Goal: Download file/media

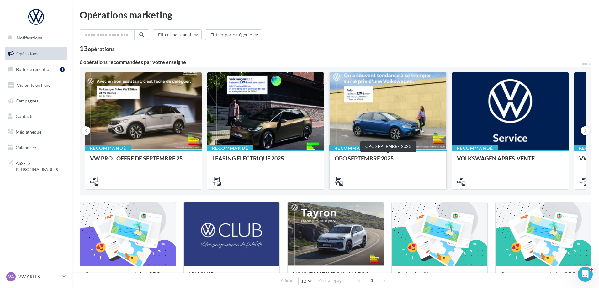
click at [402, 165] on div "OPO SEPTEMBRE 2025" at bounding box center [387, 161] width 107 height 13
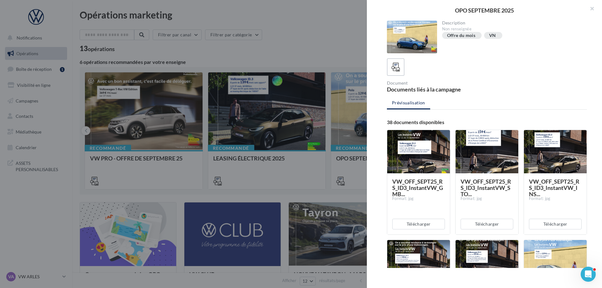
click at [139, 97] on div at bounding box center [301, 144] width 602 height 288
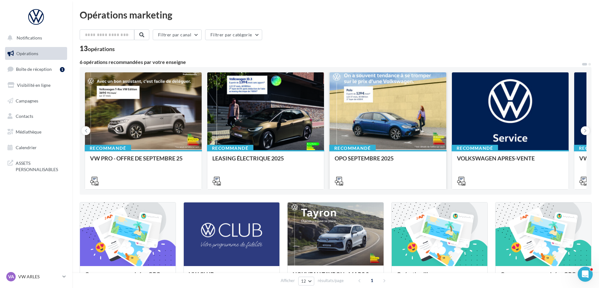
click at [411, 126] on div at bounding box center [387, 111] width 117 height 78
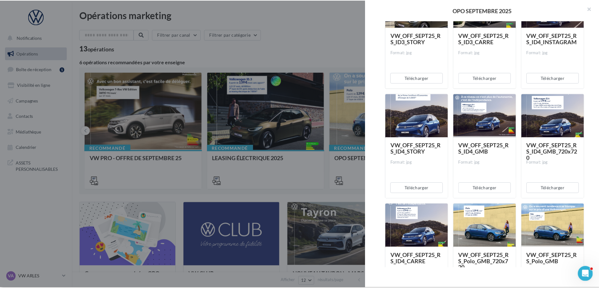
scroll to position [752, 0]
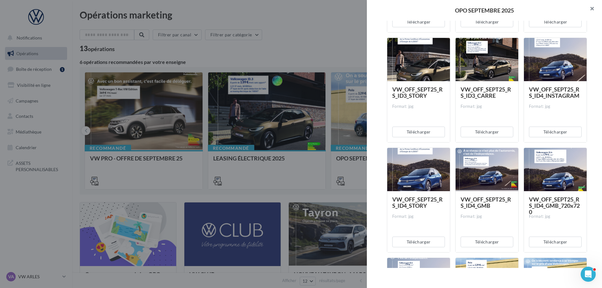
click at [590, 7] on button "button" at bounding box center [589, 9] width 25 height 19
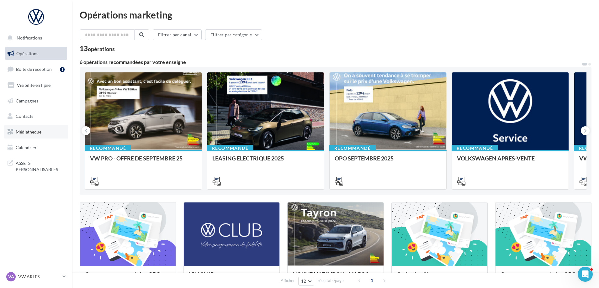
click at [42, 138] on link "Médiathèque" at bounding box center [36, 131] width 65 height 13
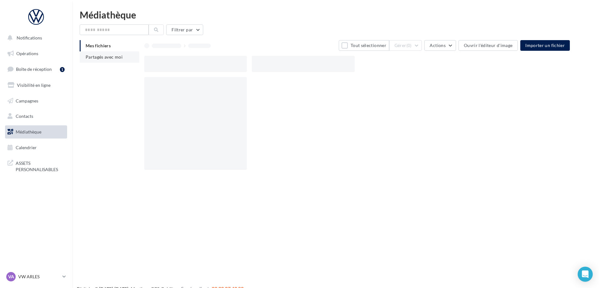
click at [108, 59] on span "Partagés avec moi" at bounding box center [104, 56] width 37 height 5
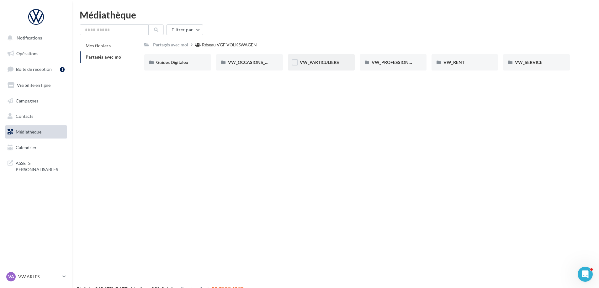
click at [312, 65] on span "VW_PARTICULIERS" at bounding box center [319, 62] width 39 height 5
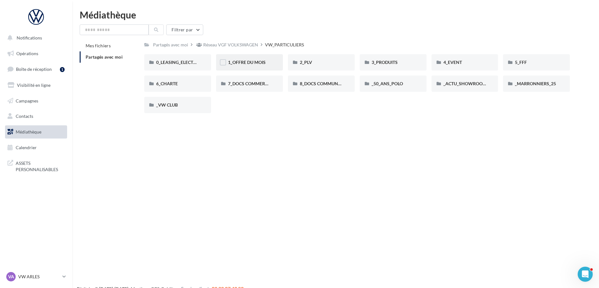
click at [239, 58] on div "1_OFFRE DU MOIS" at bounding box center [249, 62] width 67 height 16
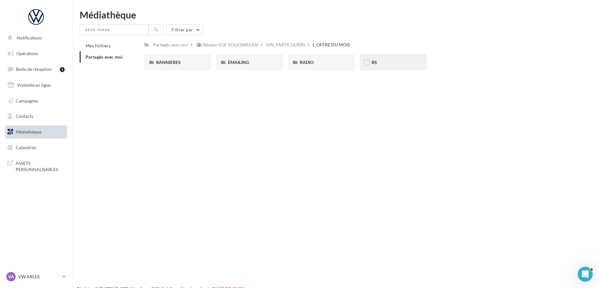
click at [383, 63] on div "RS" at bounding box center [392, 62] width 43 height 6
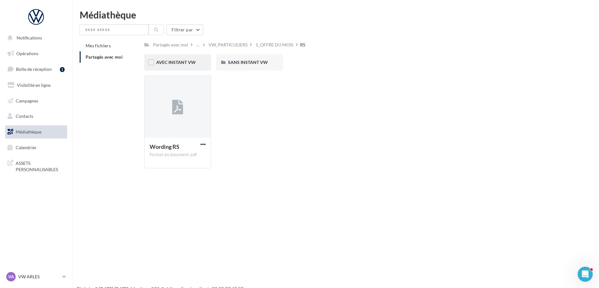
click at [171, 70] on div "AVEC INSTANT VW" at bounding box center [177, 62] width 67 height 16
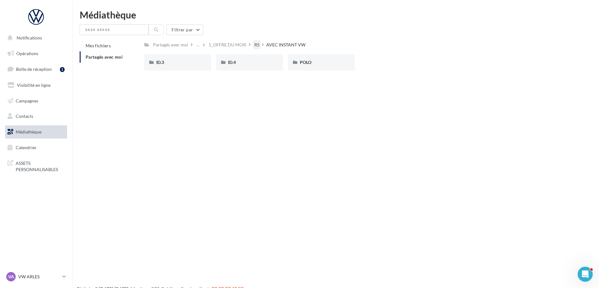
click at [260, 45] on div "RS" at bounding box center [257, 44] width 8 height 9
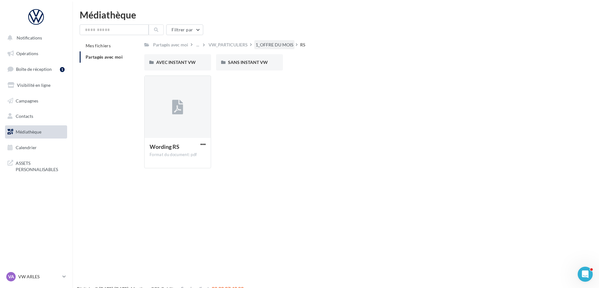
click at [280, 45] on div "1_OFFRE DU MOIS" at bounding box center [274, 45] width 38 height 6
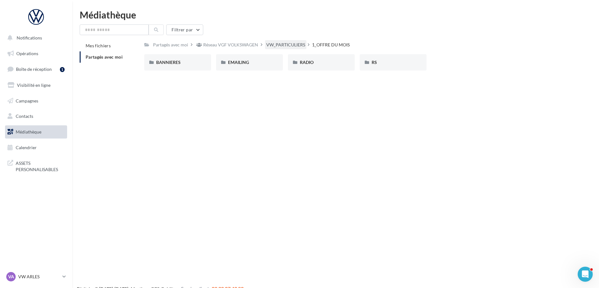
click at [301, 45] on div "VW_PARTICULIERS" at bounding box center [285, 45] width 39 height 6
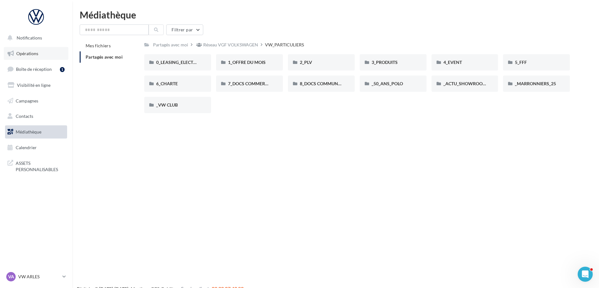
click at [39, 59] on link "Opérations" at bounding box center [36, 53] width 65 height 13
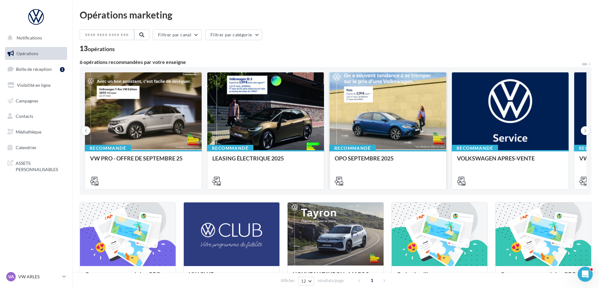
click at [395, 137] on div at bounding box center [387, 111] width 117 height 78
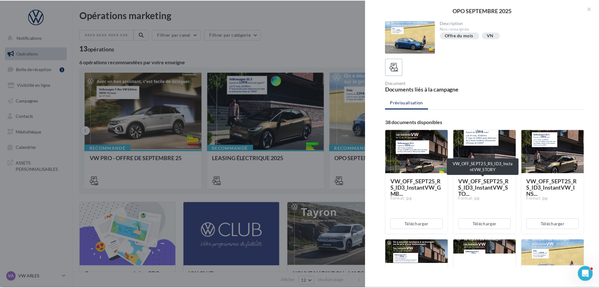
scroll to position [157, 0]
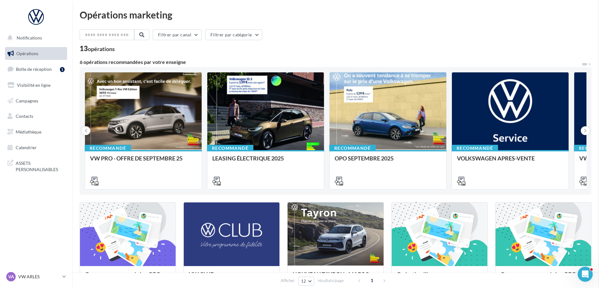
click at [37, 132] on span "Médiathèque" at bounding box center [29, 131] width 26 height 5
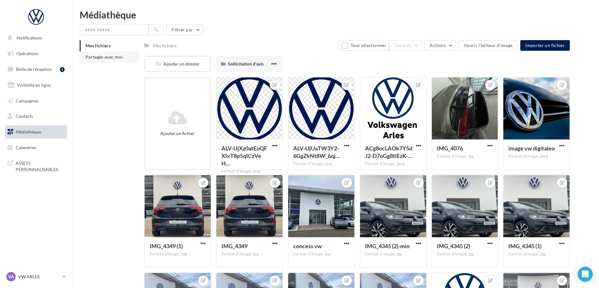
click at [113, 53] on li "Partagés avec moi" at bounding box center [110, 56] width 60 height 11
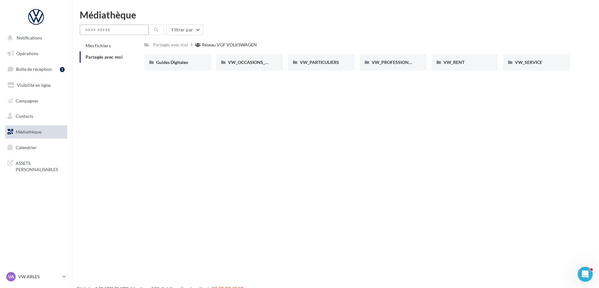
click at [98, 29] on input "text" at bounding box center [114, 29] width 69 height 11
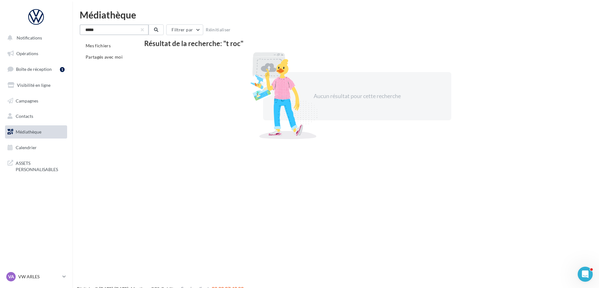
drag, startPoint x: 98, startPoint y: 29, endPoint x: 68, endPoint y: 29, distance: 30.1
click at [68, 29] on div "Notifications Opérations Boîte de réception 1 Visibilité en ligne Campagnes Con…" at bounding box center [299, 154] width 599 height 288
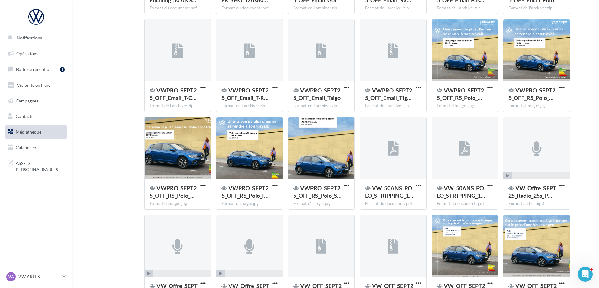
scroll to position [680, 0]
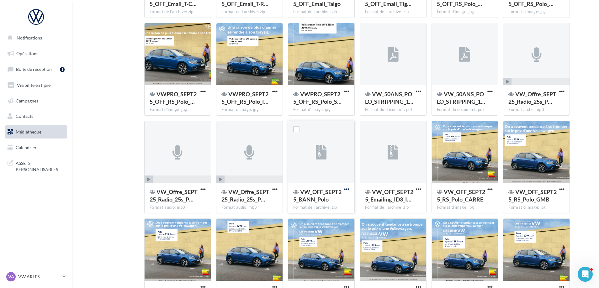
type input "****"
click at [345, 188] on span "button" at bounding box center [346, 189] width 5 height 5
click at [314, 200] on button "Télécharger" at bounding box center [319, 202] width 63 height 16
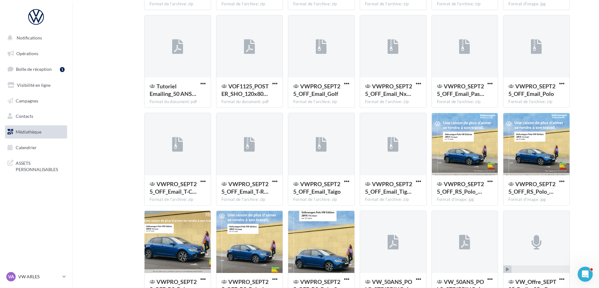
scroll to position [492, 0]
click at [205, 181] on span "button" at bounding box center [202, 181] width 5 height 5
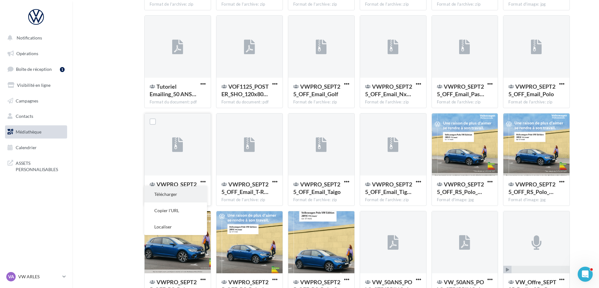
click at [173, 195] on button "Télécharger" at bounding box center [175, 194] width 63 height 16
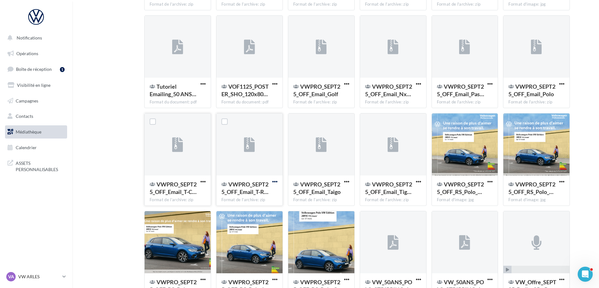
click at [276, 181] on span "button" at bounding box center [274, 181] width 5 height 5
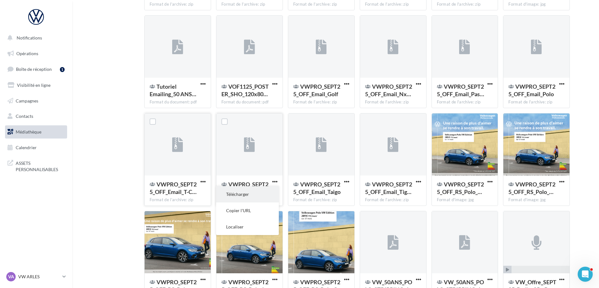
click at [248, 197] on button "Télécharger" at bounding box center [247, 194] width 63 height 16
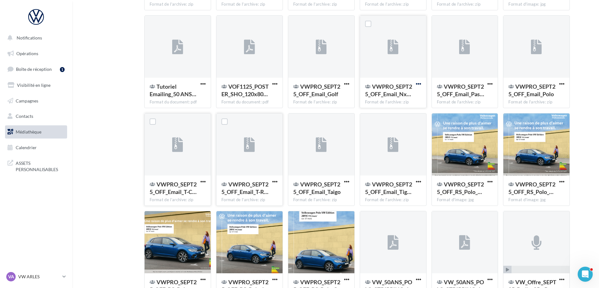
click at [419, 84] on span "button" at bounding box center [418, 83] width 5 height 5
click at [398, 95] on button "Télécharger" at bounding box center [391, 96] width 63 height 16
click at [108, 89] on div "Mes fichiers Partagés avec moi Résultat de la recherche: "polo" 4X3_50 ANS POLO…" at bounding box center [338, 124] width 517 height 1152
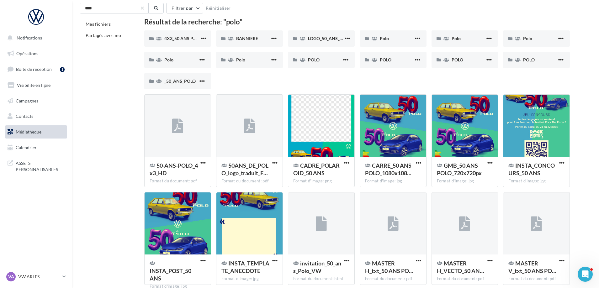
scroll to position [0, 0]
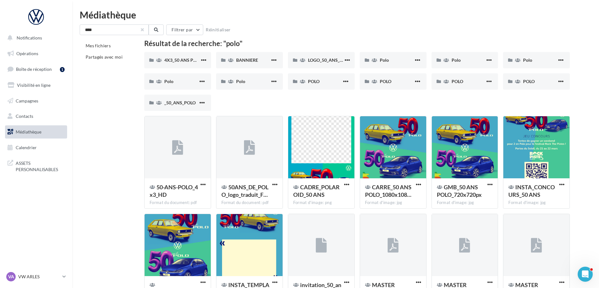
click at [142, 29] on button "button" at bounding box center [142, 30] width 3 height 3
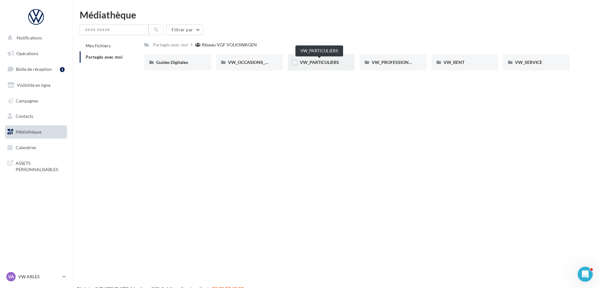
click at [315, 62] on span "VW_PARTICULIERS" at bounding box center [319, 62] width 39 height 5
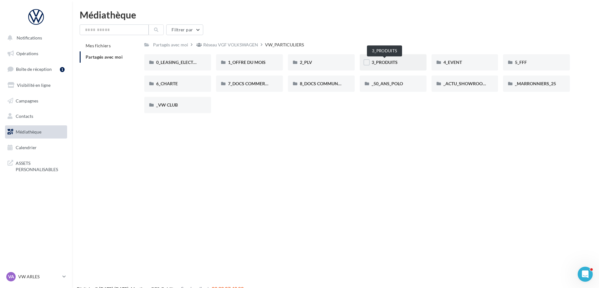
click at [386, 60] on span "3_PRODUITS" at bounding box center [384, 62] width 26 height 5
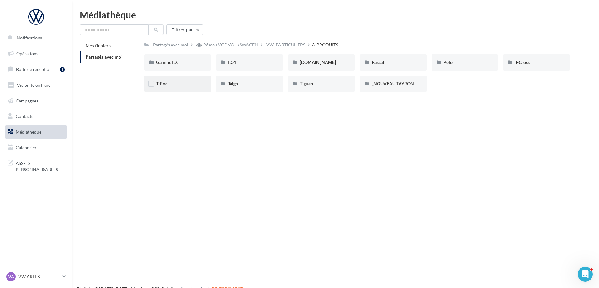
click at [171, 81] on div "T-Roc" at bounding box center [177, 84] width 43 height 6
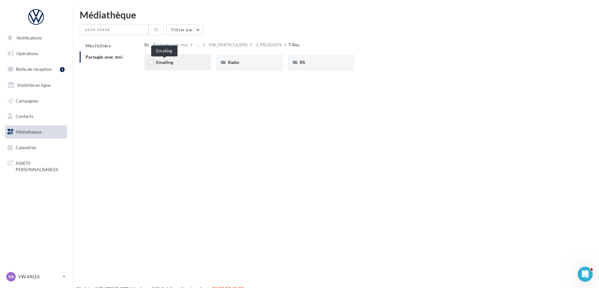
click at [170, 63] on span "Emailing" at bounding box center [164, 62] width 17 height 5
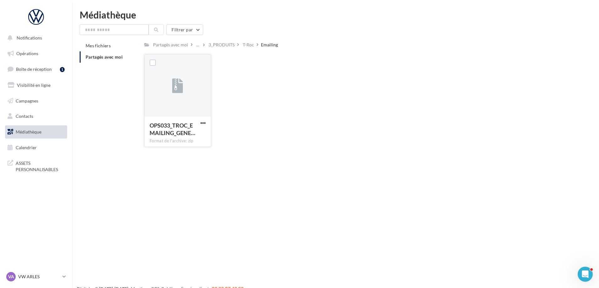
click at [204, 118] on div "OPS033_TROC_EMAILING_GENE… Format de l'archive: zip" at bounding box center [178, 131] width 66 height 29
click at [204, 122] on span "button" at bounding box center [202, 122] width 5 height 5
click at [184, 137] on button "Télécharger" at bounding box center [175, 135] width 63 height 16
click at [250, 46] on div "T-Roc" at bounding box center [248, 45] width 11 height 6
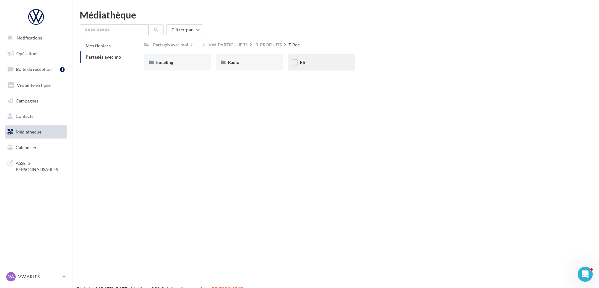
click at [309, 62] on div "RS" at bounding box center [321, 62] width 43 height 6
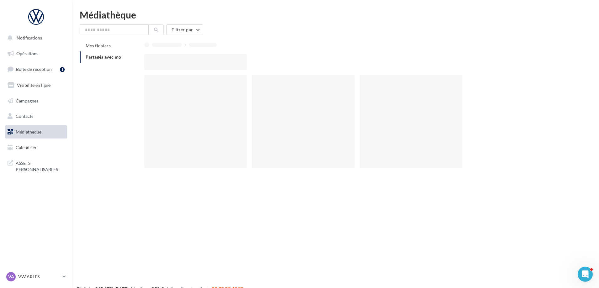
click at [309, 62] on div at bounding box center [359, 62] width 430 height 16
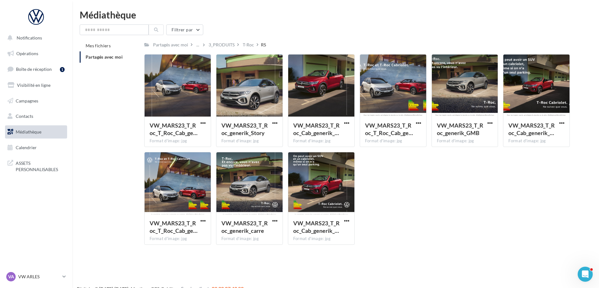
click at [456, 180] on div "VW_MARS23_T_Roc_T_Roc_Cab_ge… Format d'image: jpg VW_MARS23_T_Roc_T_Roc_Cab_gen…" at bounding box center [359, 152] width 430 height 196
click at [110, 31] on input "text" at bounding box center [114, 29] width 69 height 11
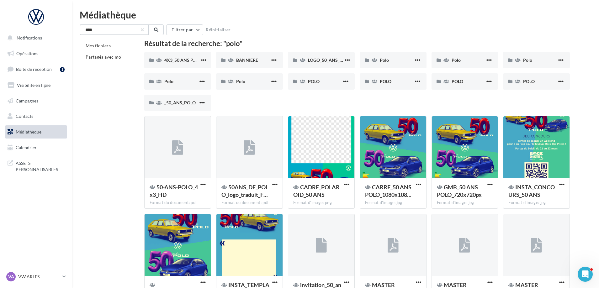
drag, startPoint x: 123, startPoint y: 33, endPoint x: 76, endPoint y: 33, distance: 47.0
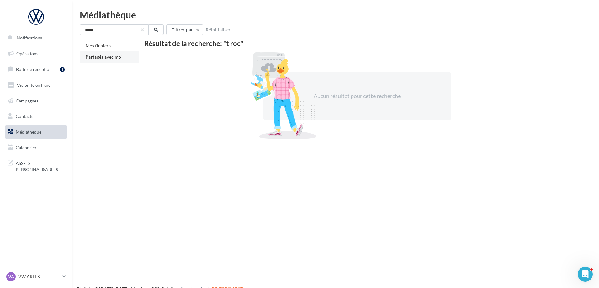
click at [119, 57] on span "Partagés avec moi" at bounding box center [104, 56] width 37 height 5
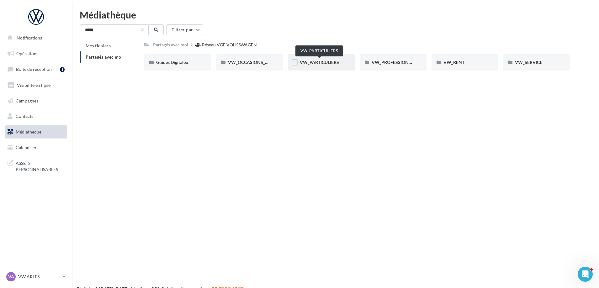
click at [314, 63] on span "VW_PARTICULIERS" at bounding box center [319, 62] width 39 height 5
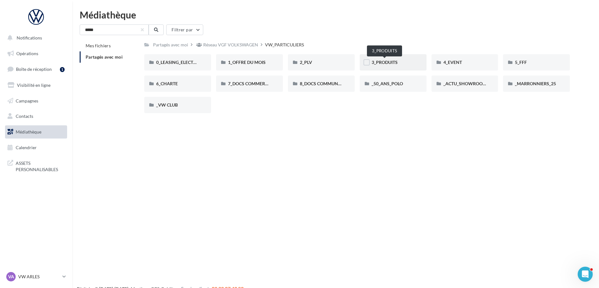
click at [384, 62] on span "3_PRODUITS" at bounding box center [384, 62] width 26 height 5
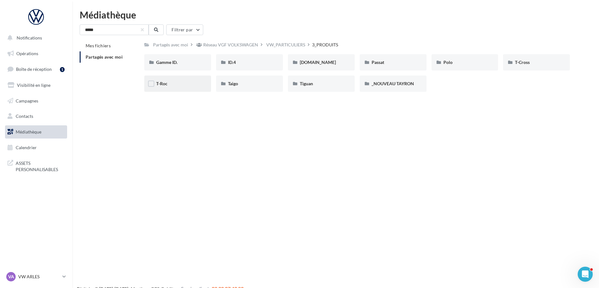
click at [181, 88] on div "T-Roc" at bounding box center [177, 84] width 67 height 16
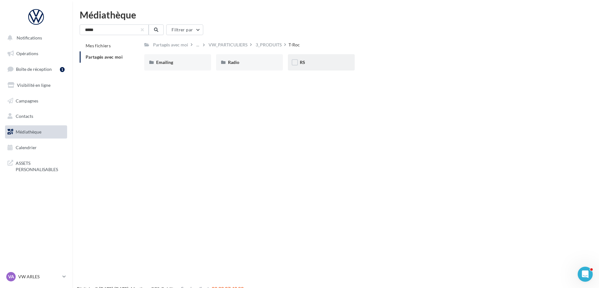
click at [309, 63] on div "RS" at bounding box center [321, 62] width 43 height 6
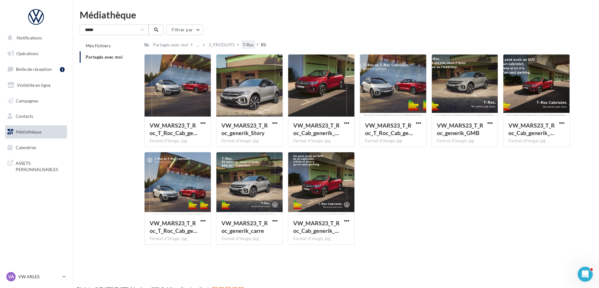
click at [249, 41] on div "T-Roc" at bounding box center [248, 44] width 14 height 9
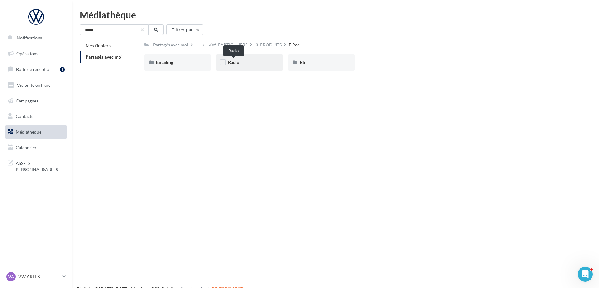
click at [238, 62] on span "Radio" at bounding box center [233, 62] width 11 height 5
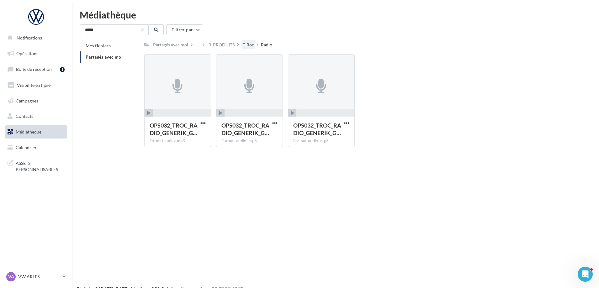
click at [248, 45] on div "T-Roc" at bounding box center [248, 45] width 11 height 6
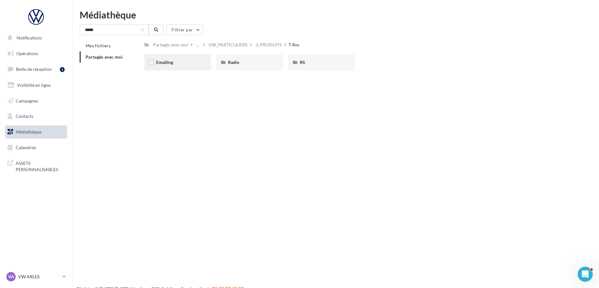
click at [182, 64] on div "Emailing" at bounding box center [177, 62] width 43 height 6
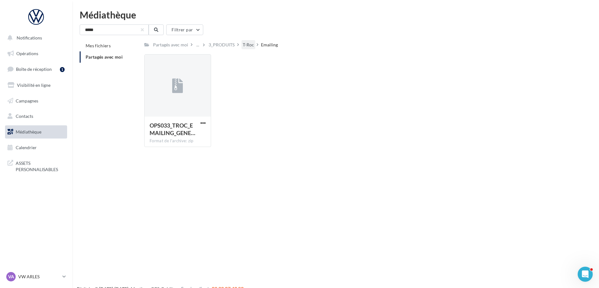
click at [251, 46] on div "T-Roc" at bounding box center [248, 45] width 11 height 6
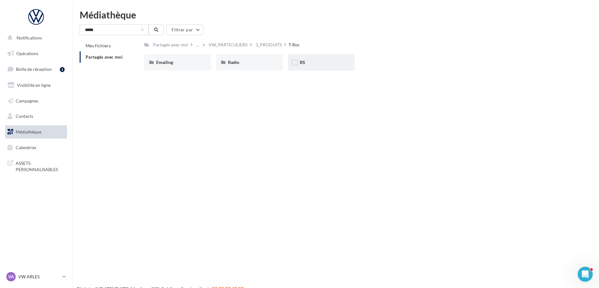
click at [305, 62] on div "RS" at bounding box center [321, 62] width 43 height 6
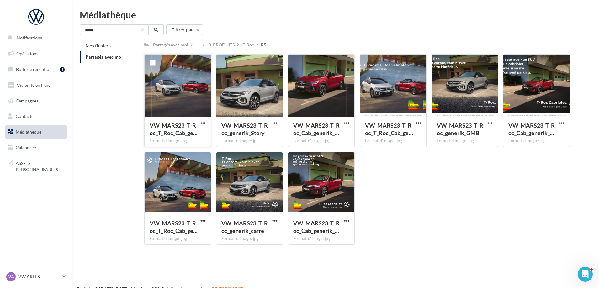
click at [205, 122] on span "button" at bounding box center [202, 122] width 5 height 5
click at [186, 139] on button "Télécharger" at bounding box center [175, 135] width 63 height 16
drag, startPoint x: 118, startPoint y: 32, endPoint x: 59, endPoint y: 35, distance: 59.6
click at [59, 35] on div "Notifications Opérations Boîte de réception 1 Visibilité en ligne Campagnes Con…" at bounding box center [299, 154] width 599 height 288
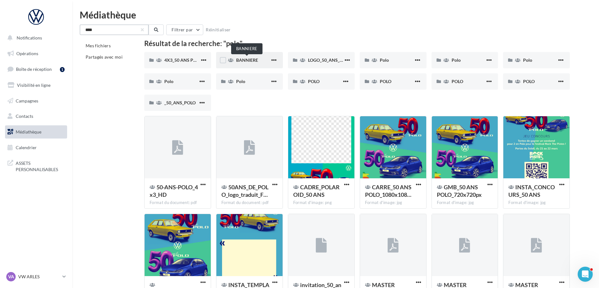
type input "****"
click at [255, 60] on span "BANNIERE" at bounding box center [247, 59] width 22 height 5
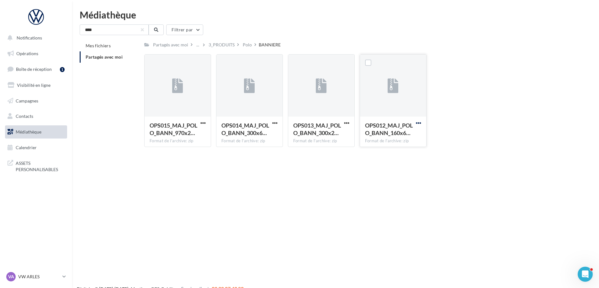
click at [419, 123] on span "button" at bounding box center [418, 122] width 5 height 5
click at [387, 135] on button "Télécharger" at bounding box center [391, 135] width 63 height 16
click at [242, 48] on div "Polo" at bounding box center [247, 44] width 12 height 9
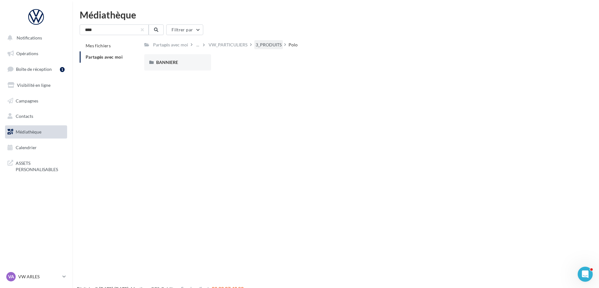
click at [274, 49] on div "3_PRODUITS" at bounding box center [268, 44] width 29 height 9
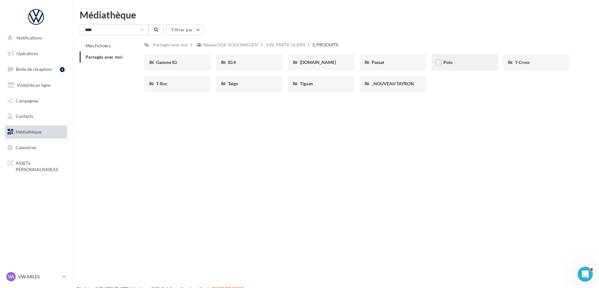
click at [462, 65] on div "Polo" at bounding box center [464, 62] width 43 height 6
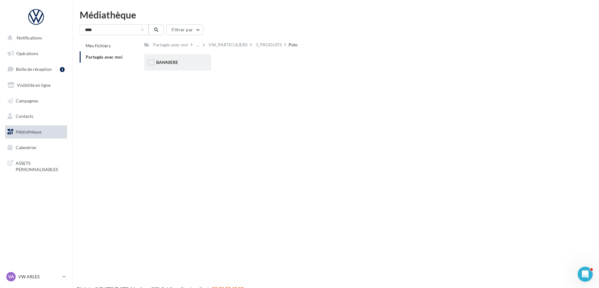
click at [177, 70] on div "BANNIERE" at bounding box center [177, 62] width 67 height 16
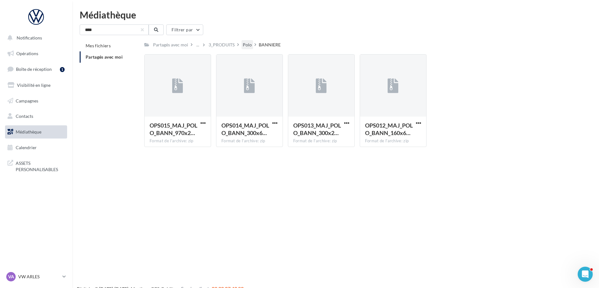
click at [246, 48] on div "Polo" at bounding box center [247, 45] width 9 height 6
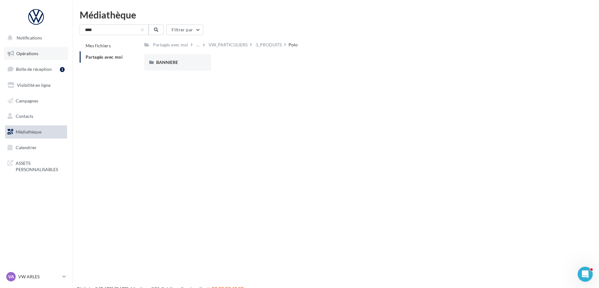
click at [38, 53] on span "Opérations" at bounding box center [27, 53] width 22 height 5
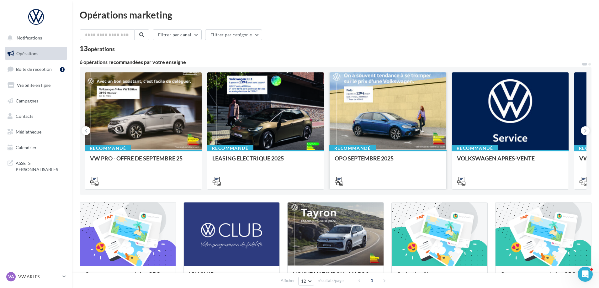
click at [383, 151] on div "Recommandé OPO SEPTEMBRE 2025" at bounding box center [387, 169] width 117 height 39
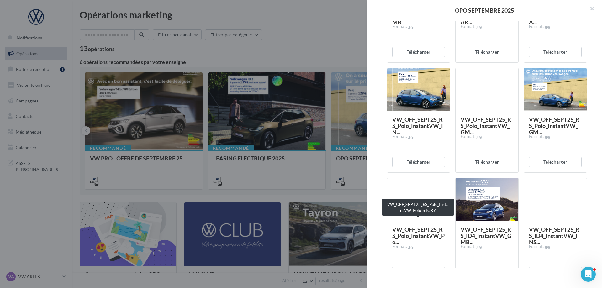
scroll to position [313, 0]
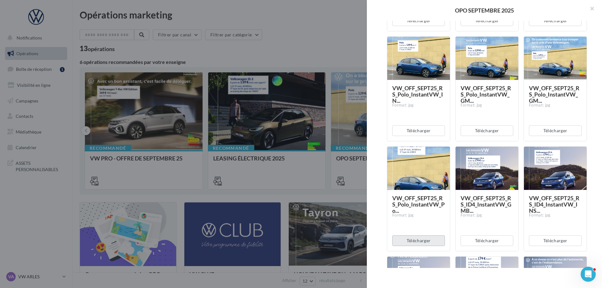
click at [419, 242] on button "Télécharger" at bounding box center [418, 240] width 53 height 11
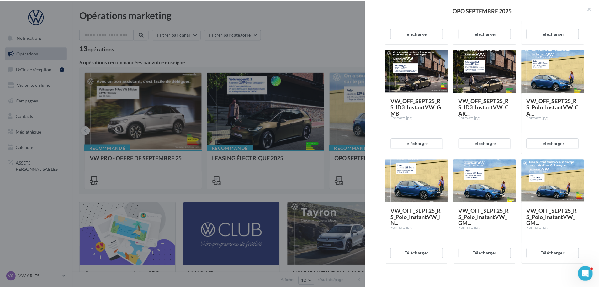
scroll to position [188, 0]
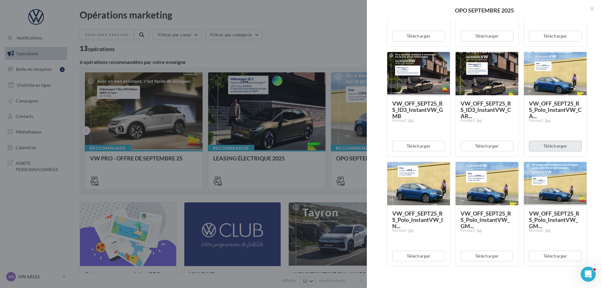
click at [556, 143] on button "Télécharger" at bounding box center [555, 146] width 53 height 11
click at [594, 9] on button "button" at bounding box center [589, 9] width 25 height 19
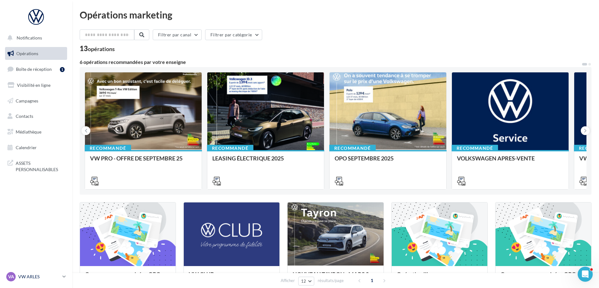
click at [59, 281] on div "VA VW ARLES vw-arl-pra" at bounding box center [33, 276] width 54 height 9
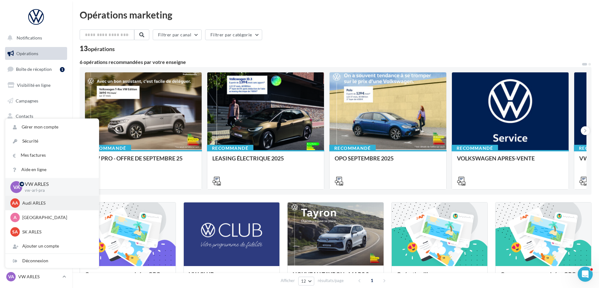
click at [41, 206] on p "Audi ARLES" at bounding box center [56, 203] width 69 height 6
